Goal: Use online tool/utility: Utilize a website feature to perform a specific function

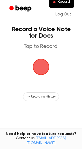
click at [43, 65] on span "button" at bounding box center [41, 67] width 24 height 24
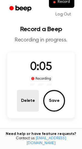
click at [27, 106] on button "Delete" at bounding box center [28, 101] width 22 height 22
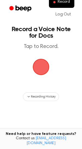
click at [37, 69] on span "button" at bounding box center [41, 67] width 30 height 30
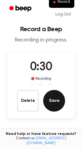
click at [54, 101] on button "Save" at bounding box center [54, 101] width 22 height 22
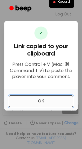
click at [34, 99] on button "OK" at bounding box center [41, 102] width 64 height 12
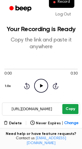
click at [65, 111] on button "Copy" at bounding box center [70, 109] width 16 height 10
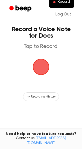
click at [39, 67] on span "button" at bounding box center [41, 67] width 18 height 18
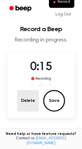
click at [31, 100] on button "Delete" at bounding box center [28, 101] width 22 height 22
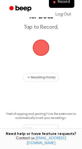
scroll to position [19, 0]
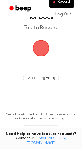
click at [39, 52] on span "button" at bounding box center [41, 48] width 17 height 17
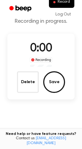
scroll to position [36, 0]
